Goal: Task Accomplishment & Management: Use online tool/utility

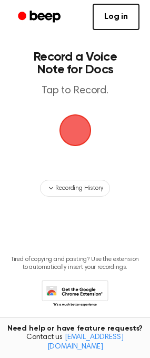
click at [72, 132] on span "button" at bounding box center [76, 131] width 30 height 30
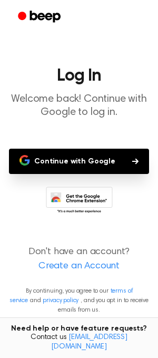
click at [78, 157] on button "Continue with Google" at bounding box center [79, 161] width 140 height 25
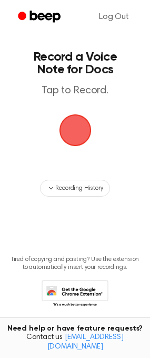
click at [74, 141] on span "button" at bounding box center [75, 130] width 32 height 32
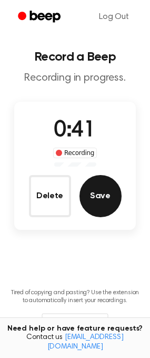
click at [96, 198] on button "Save" at bounding box center [101, 196] width 42 height 42
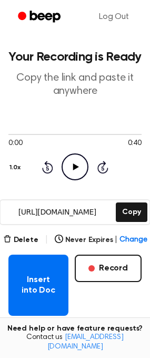
click at [69, 169] on icon "Play Audio" at bounding box center [75, 167] width 27 height 27
click at [97, 171] on div "Rewind 5 seconds Pause Audio Skip 5 seconds" at bounding box center [75, 167] width 67 height 27
click at [104, 171] on icon "Skip 5 seconds" at bounding box center [103, 167] width 12 height 14
click at [103, 170] on icon at bounding box center [103, 168] width 3 height 4
click at [78, 167] on icon at bounding box center [75, 167] width 5 height 7
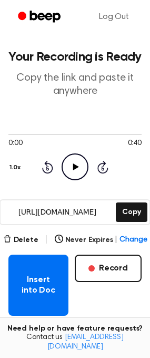
click at [79, 168] on icon "Play Audio" at bounding box center [75, 167] width 27 height 27
click at [79, 168] on icon "Pause Audio" at bounding box center [75, 167] width 27 height 27
click at [52, 164] on icon "Rewind 5 seconds" at bounding box center [48, 167] width 12 height 14
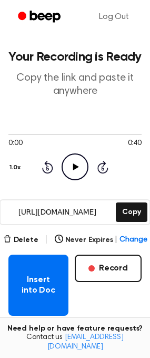
click at [52, 164] on icon "Rewind 5 seconds" at bounding box center [48, 167] width 12 height 14
click at [39, 174] on div "0:00 0:40 1.0x Rewind 5 seconds Play Audio Skip 5 seconds" at bounding box center [74, 155] width 133 height 51
click at [72, 163] on icon "Play Audio" at bounding box center [75, 167] width 27 height 27
click at [78, 171] on icon "Pause Audio" at bounding box center [75, 167] width 27 height 27
click at [76, 171] on icon "Play Audio" at bounding box center [75, 167] width 27 height 27
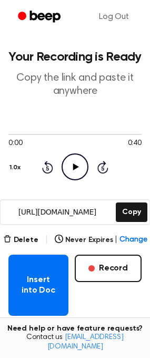
click at [76, 171] on icon "Play Audio" at bounding box center [75, 167] width 27 height 27
click at [76, 171] on icon "Pause Audio" at bounding box center [75, 167] width 27 height 27
click at [77, 199] on main "Your Recording is Ready Copy the link and paste it anywhere 0:00 0:40 1.0x Rewi…" at bounding box center [75, 241] width 150 height 483
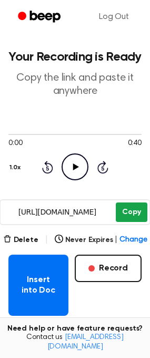
click at [133, 209] on button "Copy" at bounding box center [131, 213] width 31 height 20
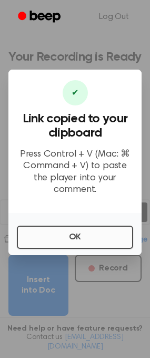
click at [103, 229] on button "OK" at bounding box center [75, 237] width 117 height 23
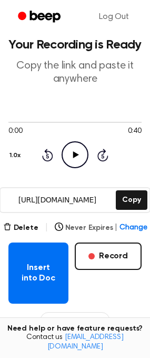
scroll to position [17, 0]
